Goal: Task Accomplishment & Management: Manage account settings

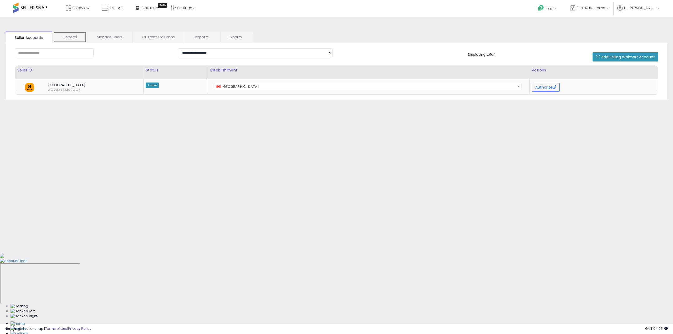
click at [79, 34] on link "General" at bounding box center [69, 37] width 33 height 11
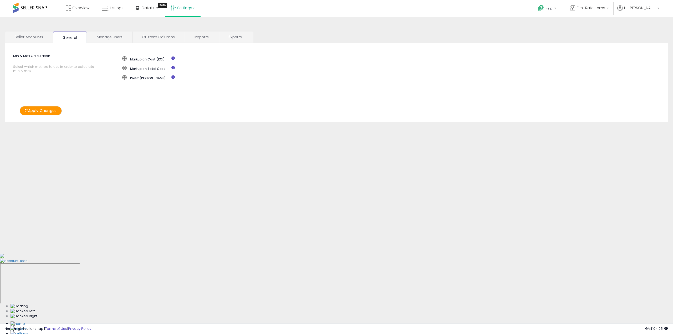
click at [181, 6] on link "Settings" at bounding box center [183, 8] width 32 height 16
click at [82, 10] on span "Overview" at bounding box center [80, 7] width 17 height 5
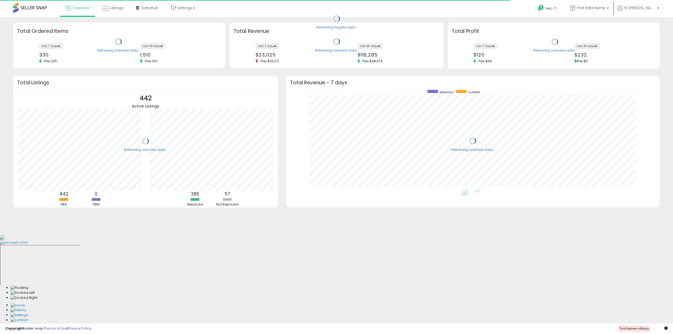
scroll to position [99, 363]
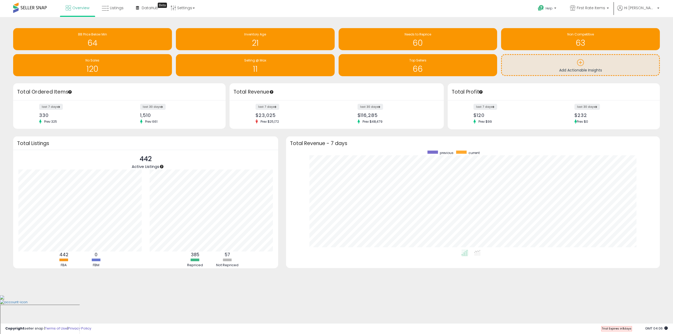
click at [618, 328] on span "Trial Expires in 1 days" at bounding box center [617, 328] width 30 height 4
click at [605, 8] on span "First Rate Items" at bounding box center [591, 7] width 28 height 5
click at [565, 24] on span "First Rate Items" at bounding box center [550, 24] width 30 height 4
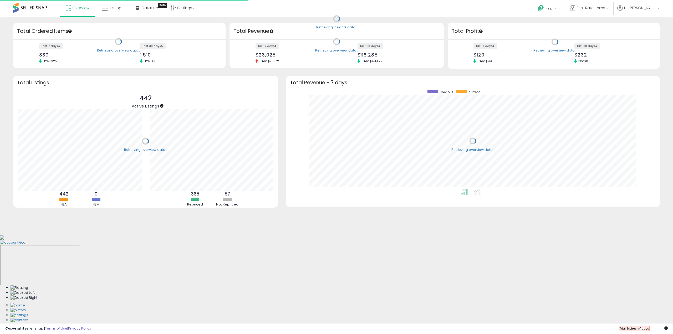
scroll to position [99, 363]
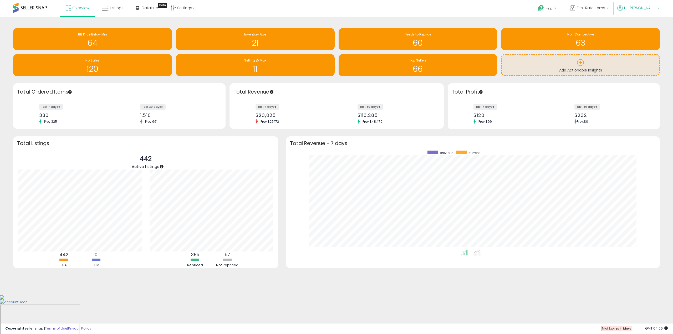
click at [655, 7] on span "Hi [PERSON_NAME]" at bounding box center [640, 7] width 32 height 5
click at [649, 27] on link "Account" at bounding box center [647, 27] width 14 height 5
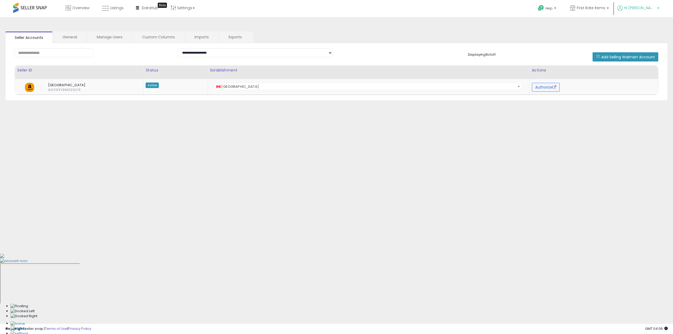
click at [648, 7] on span "Hi [PERSON_NAME]" at bounding box center [640, 7] width 32 height 5
click at [649, 40] on link "Profile" at bounding box center [647, 41] width 11 height 5
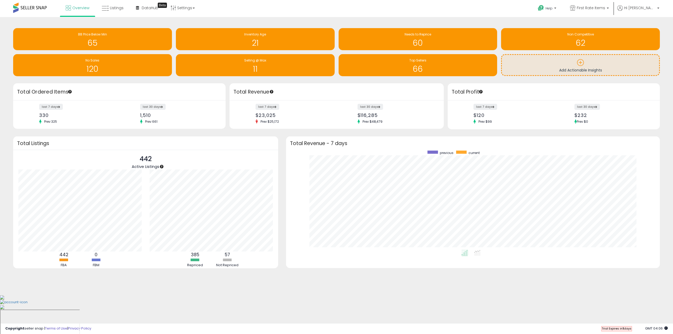
scroll to position [99, 363]
